Goal: Information Seeking & Learning: Learn about a topic

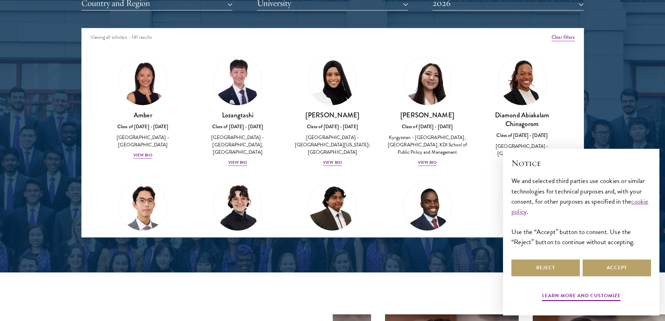
scroll to position [803, 0]
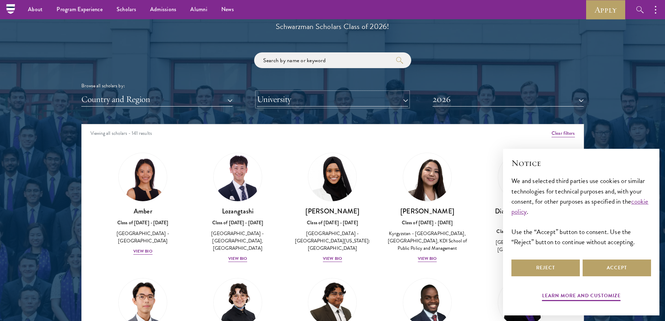
click at [350, 102] on button "University" at bounding box center [332, 99] width 151 height 14
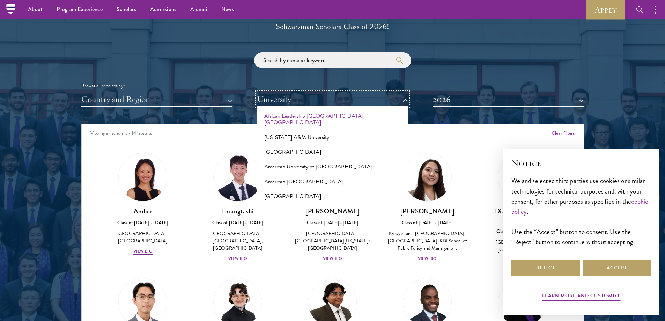
scroll to position [35, 0]
click at [188, 99] on button "Country and Region" at bounding box center [156, 99] width 151 height 14
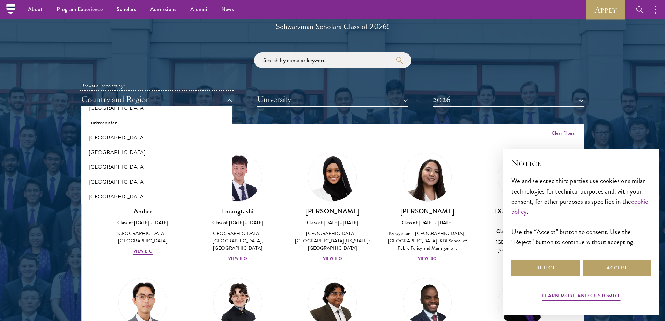
scroll to position [1463, 0]
click at [159, 116] on button "[GEOGRAPHIC_DATA]" at bounding box center [156, 120] width 147 height 15
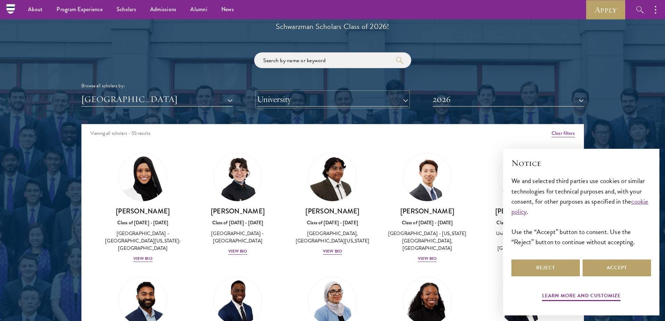
click at [337, 96] on button "University" at bounding box center [332, 99] width 151 height 14
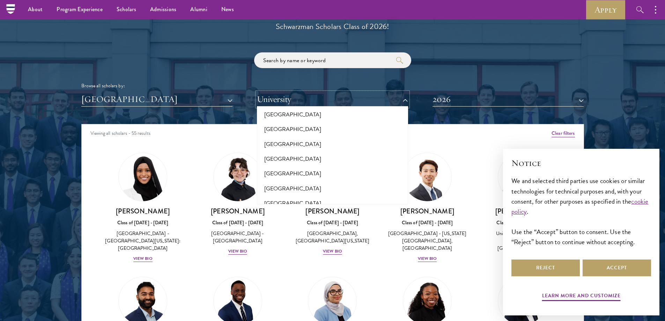
scroll to position [5133, 0]
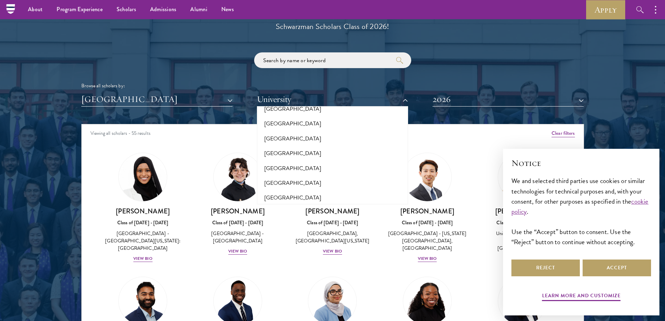
click at [359, 250] on button "[GEOGRAPHIC_DATA][US_STATE]" at bounding box center [332, 257] width 147 height 15
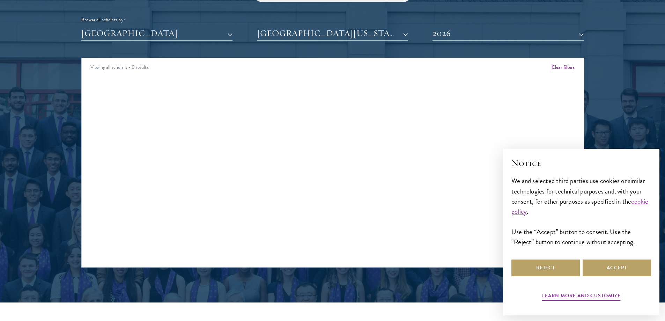
scroll to position [872, 0]
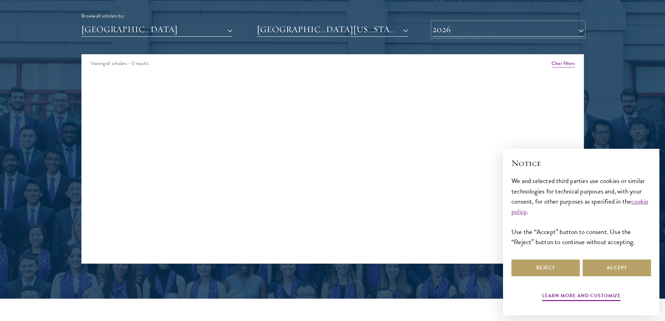
click at [465, 34] on button "2026" at bounding box center [507, 29] width 151 height 14
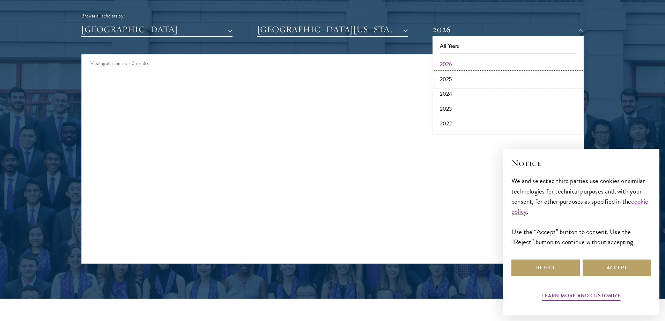
click at [462, 76] on button "2025" at bounding box center [508, 79] width 147 height 15
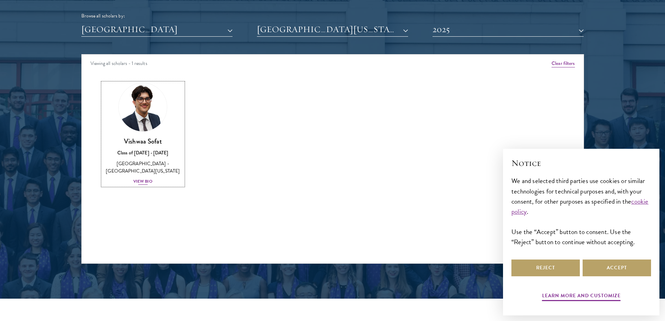
click at [140, 110] on img at bounding box center [142, 107] width 53 height 53
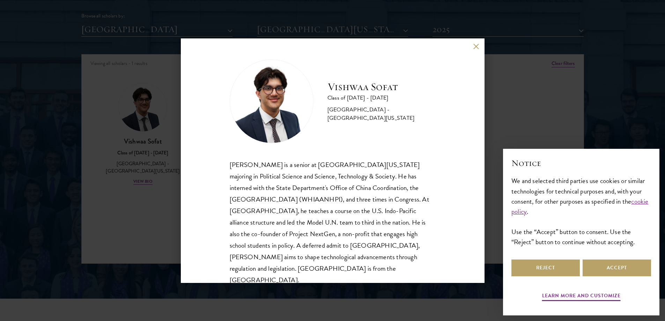
scroll to position [1, 0]
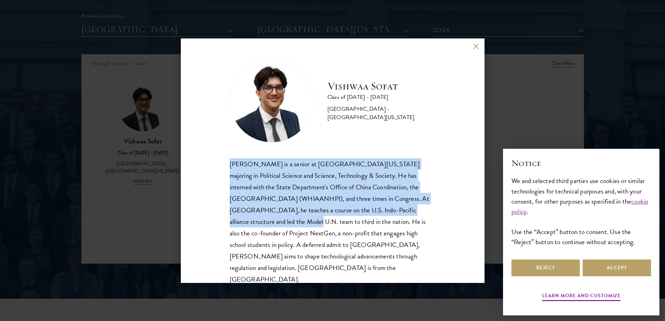
drag, startPoint x: 240, startPoint y: 161, endPoint x: 429, endPoint y: 208, distance: 194.0
click at [429, 208] on div "[PERSON_NAME] is a senior at [GEOGRAPHIC_DATA][US_STATE] majoring in Political …" at bounding box center [333, 221] width 206 height 127
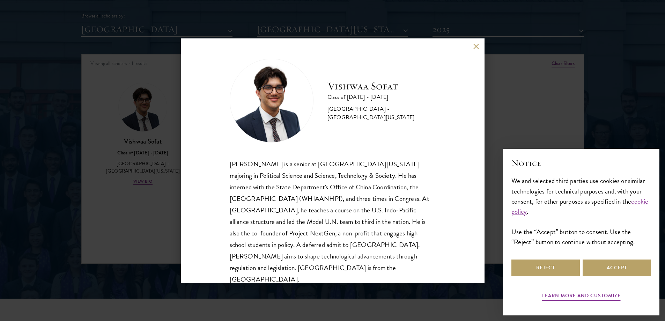
click at [360, 16] on div "[PERSON_NAME] Class of [DATE] - [DATE] [GEOGRAPHIC_DATA] - [GEOGRAPHIC_DATA][US…" at bounding box center [332, 160] width 665 height 321
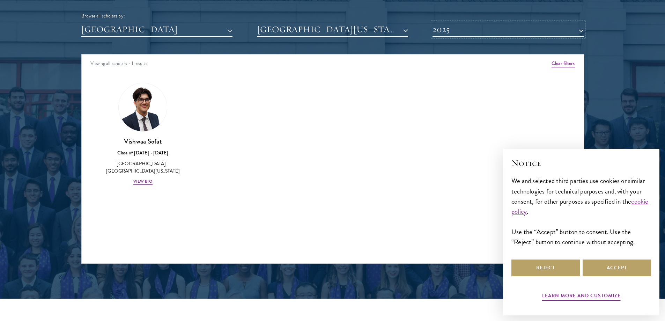
click at [478, 32] on button "2025" at bounding box center [507, 29] width 151 height 14
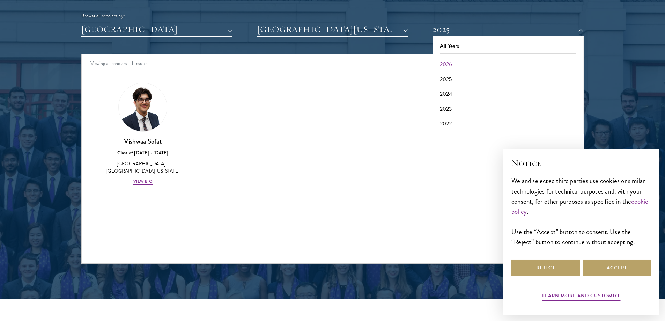
click at [452, 97] on button "2024" at bounding box center [508, 94] width 147 height 15
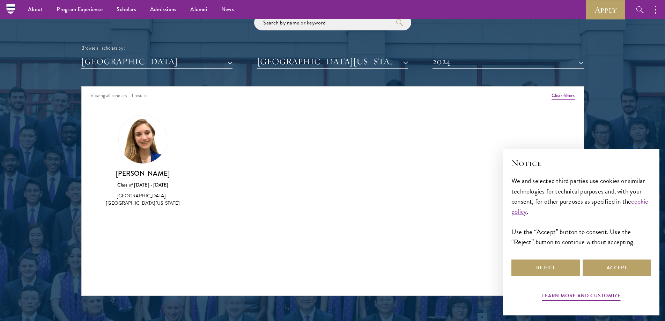
scroll to position [838, 0]
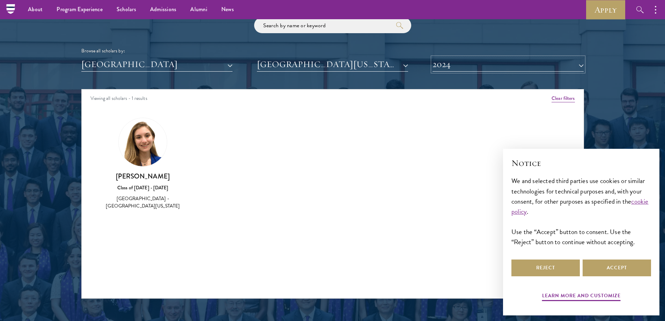
click at [472, 62] on button "2024" at bounding box center [507, 64] width 151 height 14
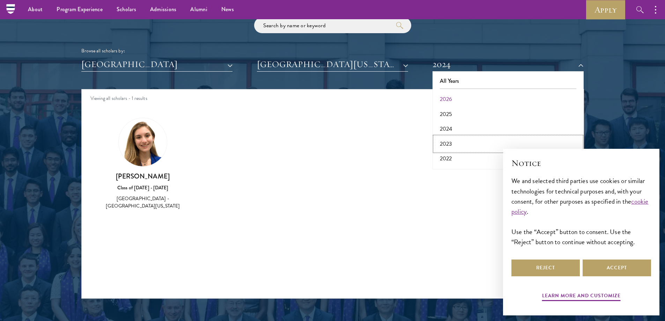
click at [460, 139] on button "2023" at bounding box center [508, 143] width 147 height 15
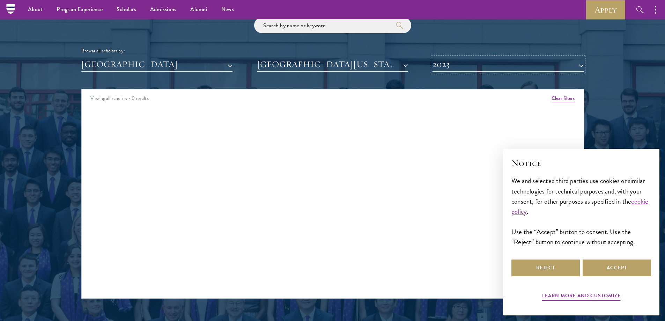
drag, startPoint x: 494, startPoint y: 62, endPoint x: 483, endPoint y: 87, distance: 26.6
click at [494, 62] on button "2023" at bounding box center [507, 64] width 151 height 14
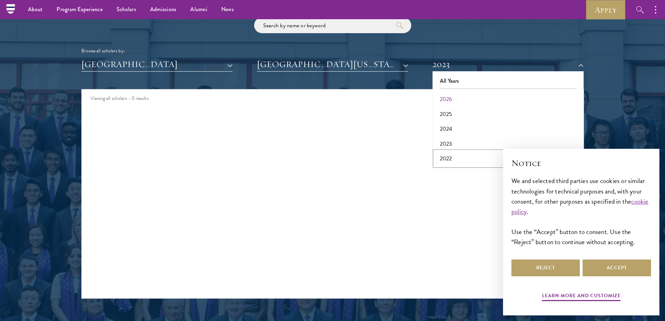
click at [463, 156] on button "2022" at bounding box center [508, 158] width 147 height 15
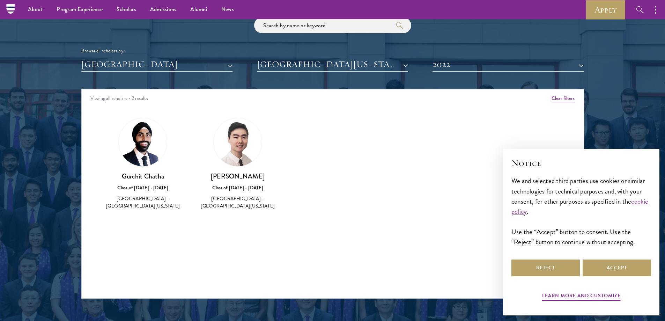
click at [242, 159] on img at bounding box center [238, 142] width 48 height 48
drag, startPoint x: 241, startPoint y: 135, endPoint x: 238, endPoint y: 186, distance: 51.7
click at [242, 135] on img at bounding box center [238, 142] width 48 height 48
click at [237, 190] on div "Class of [DATE] - [DATE]" at bounding box center [237, 187] width 81 height 7
click at [240, 176] on h3 "[PERSON_NAME]" at bounding box center [237, 176] width 81 height 9
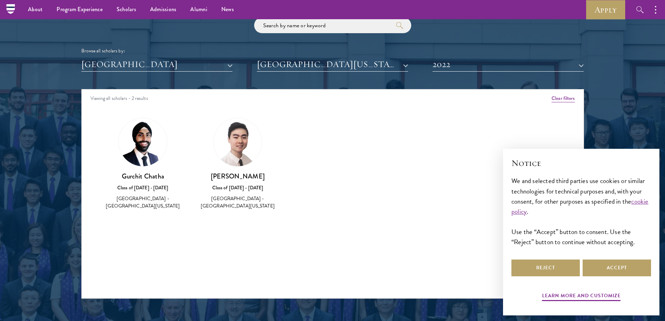
click at [238, 151] on img at bounding box center [238, 142] width 48 height 48
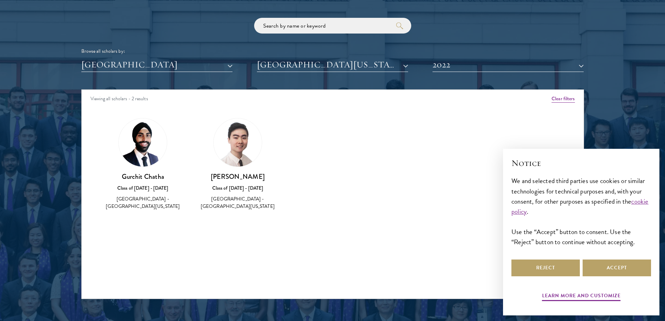
scroll to position [838, 0]
click at [235, 151] on img at bounding box center [238, 142] width 48 height 48
click at [140, 145] on img at bounding box center [143, 142] width 48 height 48
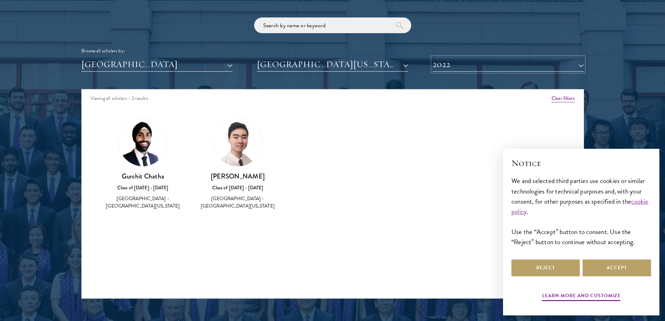
click at [505, 64] on button "2022" at bounding box center [507, 64] width 151 height 14
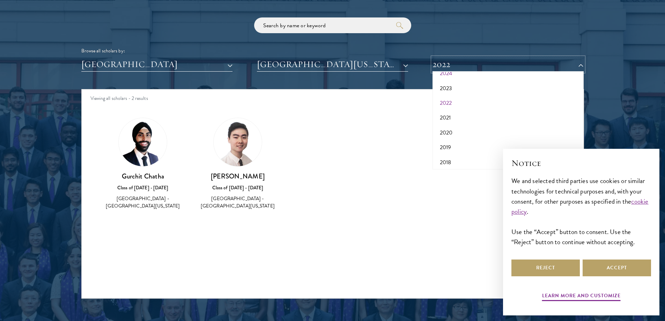
scroll to position [73, 0]
click at [480, 97] on button "2021" at bounding box center [508, 100] width 147 height 15
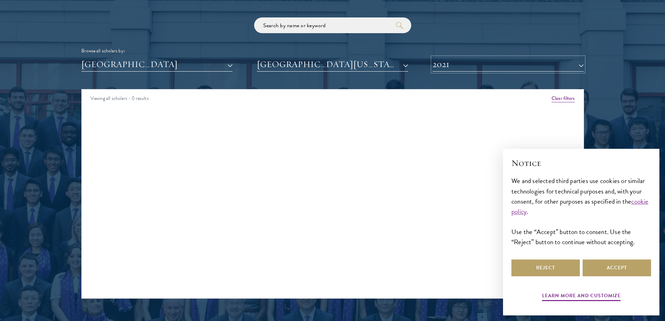
click at [493, 67] on button "2021" at bounding box center [507, 64] width 151 height 14
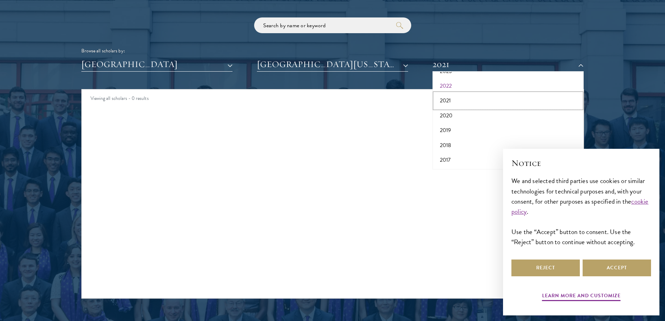
click at [477, 99] on button "2021" at bounding box center [508, 100] width 147 height 15
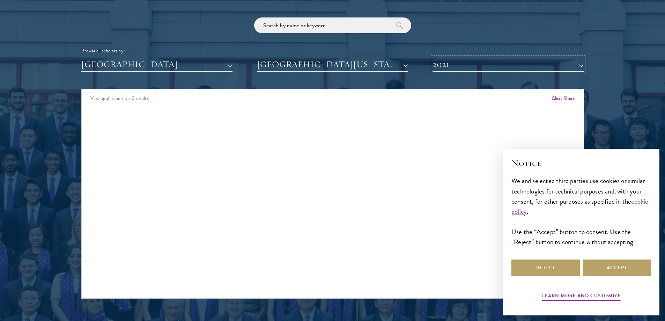
click at [506, 68] on button "2021" at bounding box center [507, 64] width 151 height 14
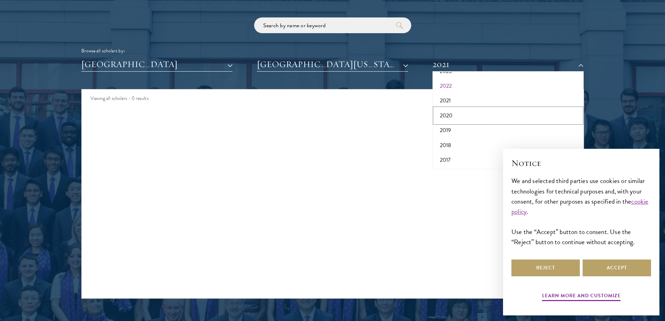
click at [480, 112] on button "2020" at bounding box center [508, 115] width 147 height 15
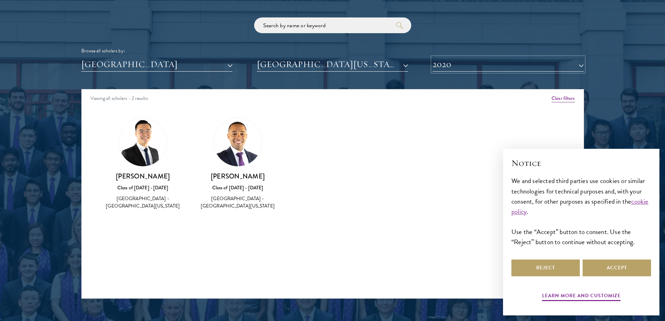
click at [480, 68] on button "2020" at bounding box center [507, 64] width 151 height 14
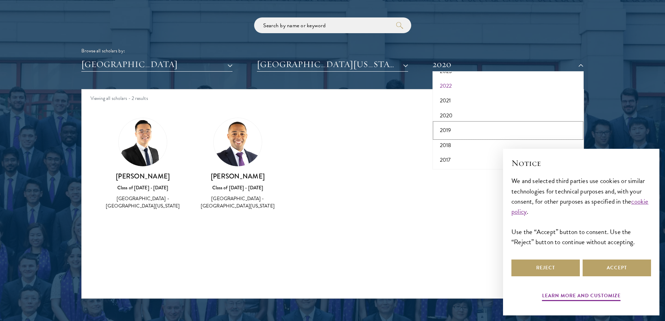
click at [465, 134] on button "2019" at bounding box center [508, 130] width 147 height 15
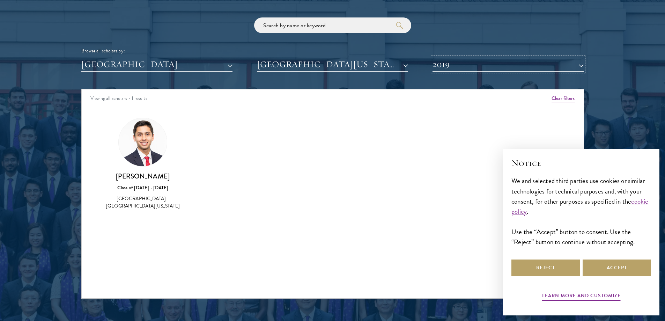
click at [464, 63] on button "2019" at bounding box center [507, 64] width 151 height 14
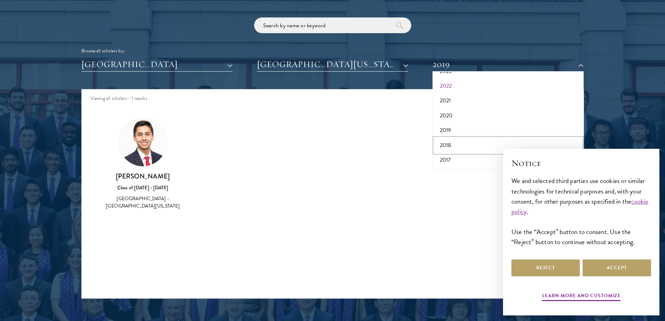
click at [450, 146] on button "2018" at bounding box center [508, 145] width 147 height 15
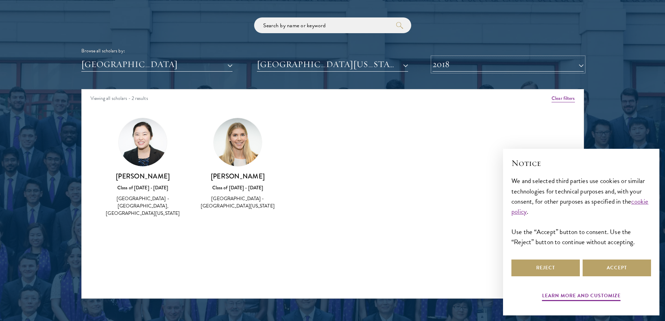
click at [509, 65] on button "2018" at bounding box center [507, 64] width 151 height 14
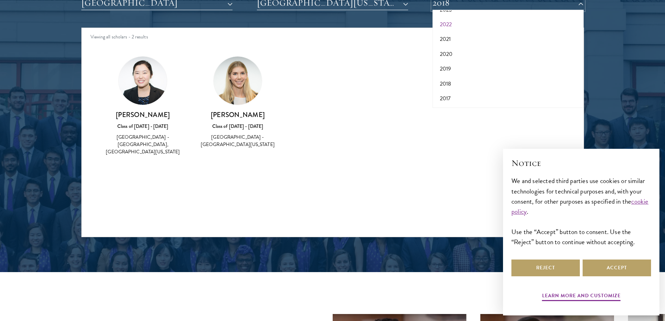
scroll to position [907, 0]
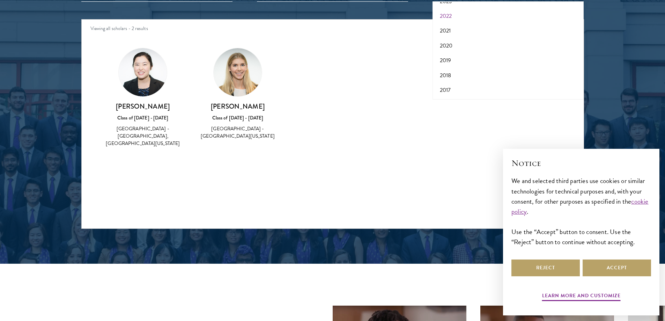
click at [377, 164] on div "Amber Class of 2025 - 2026 China - Peking University View Bio Cirenquji Class o…" at bounding box center [333, 103] width 502 height 129
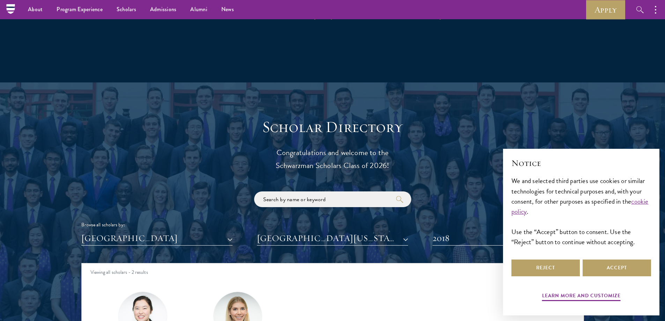
scroll to position [663, 0]
